Goal: Transaction & Acquisition: Purchase product/service

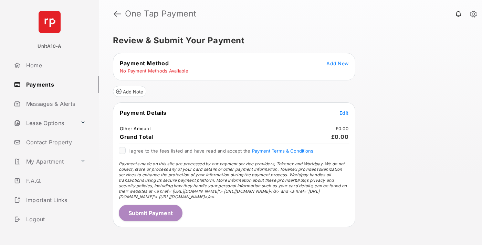
click at [337, 63] on span "Add New" at bounding box center [337, 64] width 22 height 6
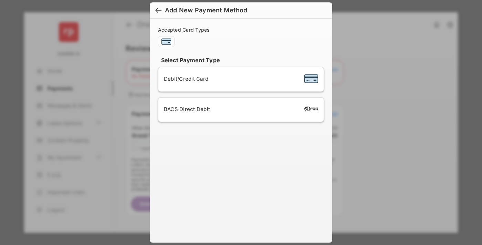
click at [184, 79] on span "Debit/Credit Card" at bounding box center [186, 79] width 44 height 7
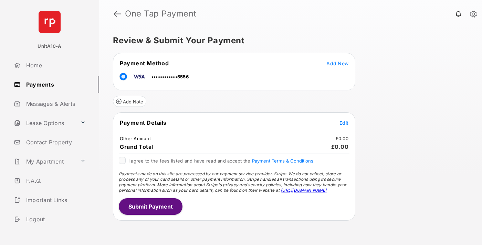
click at [344, 123] on span "Edit" at bounding box center [343, 123] width 9 height 6
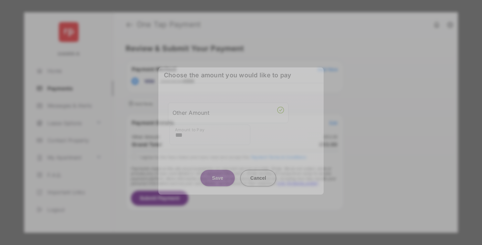
type input "***"
click at [218, 175] on button "Save" at bounding box center [217, 178] width 34 height 17
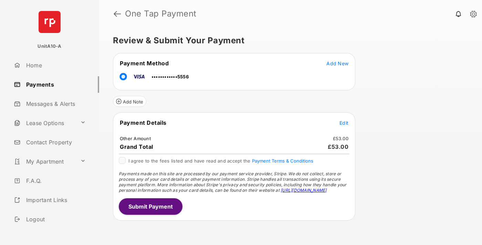
click at [150, 207] on button "Submit Payment" at bounding box center [151, 207] width 64 height 17
